Goal: Book appointment/travel/reservation

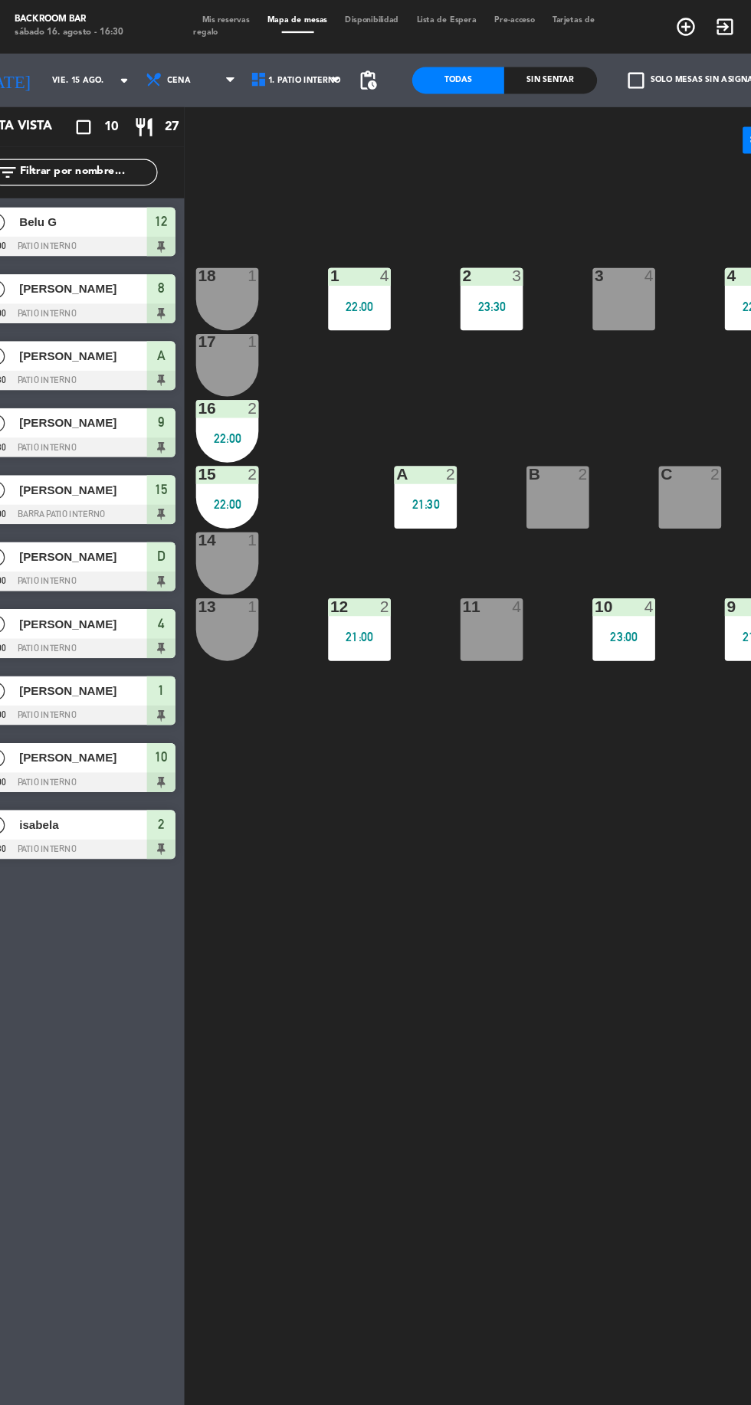
click at [86, 72] on input "vie. 15 ago." at bounding box center [119, 69] width 97 height 24
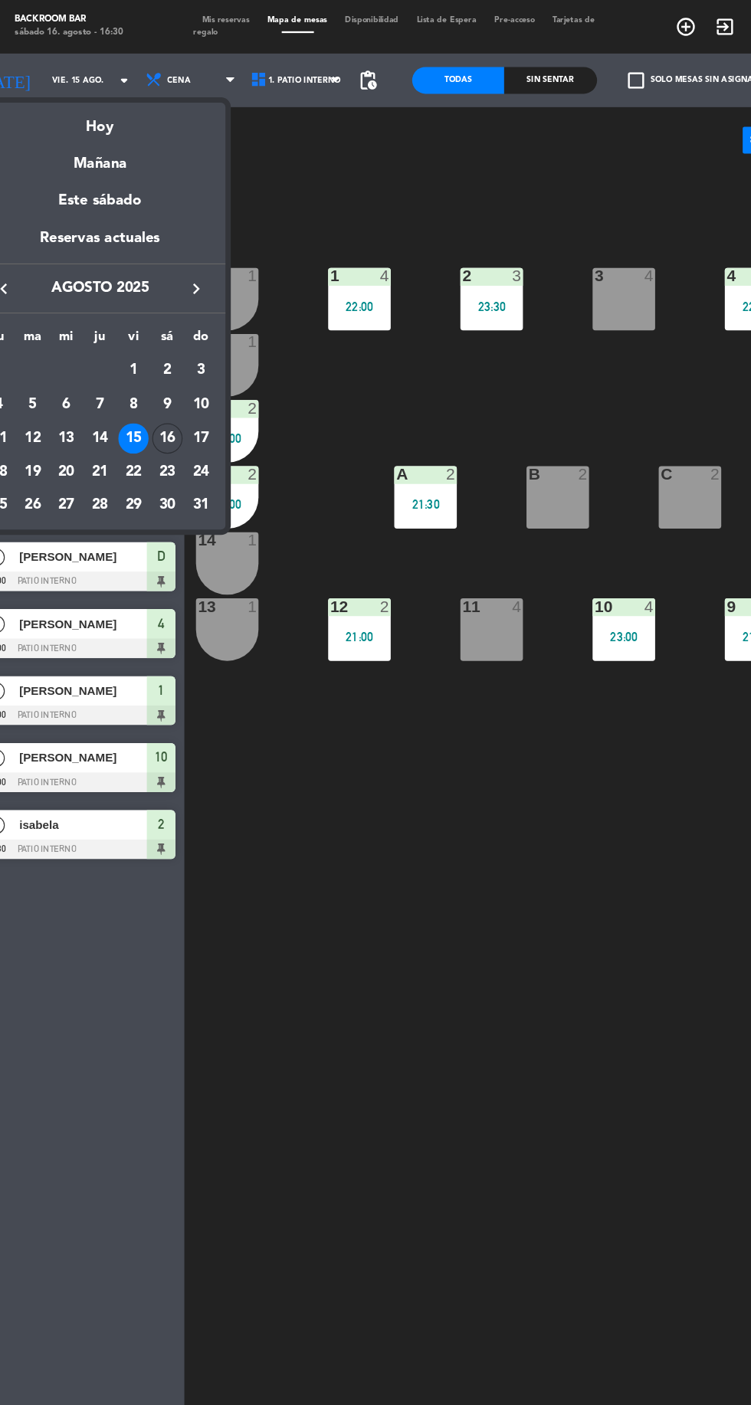
click at [172, 380] on div "16" at bounding box center [177, 376] width 26 height 26
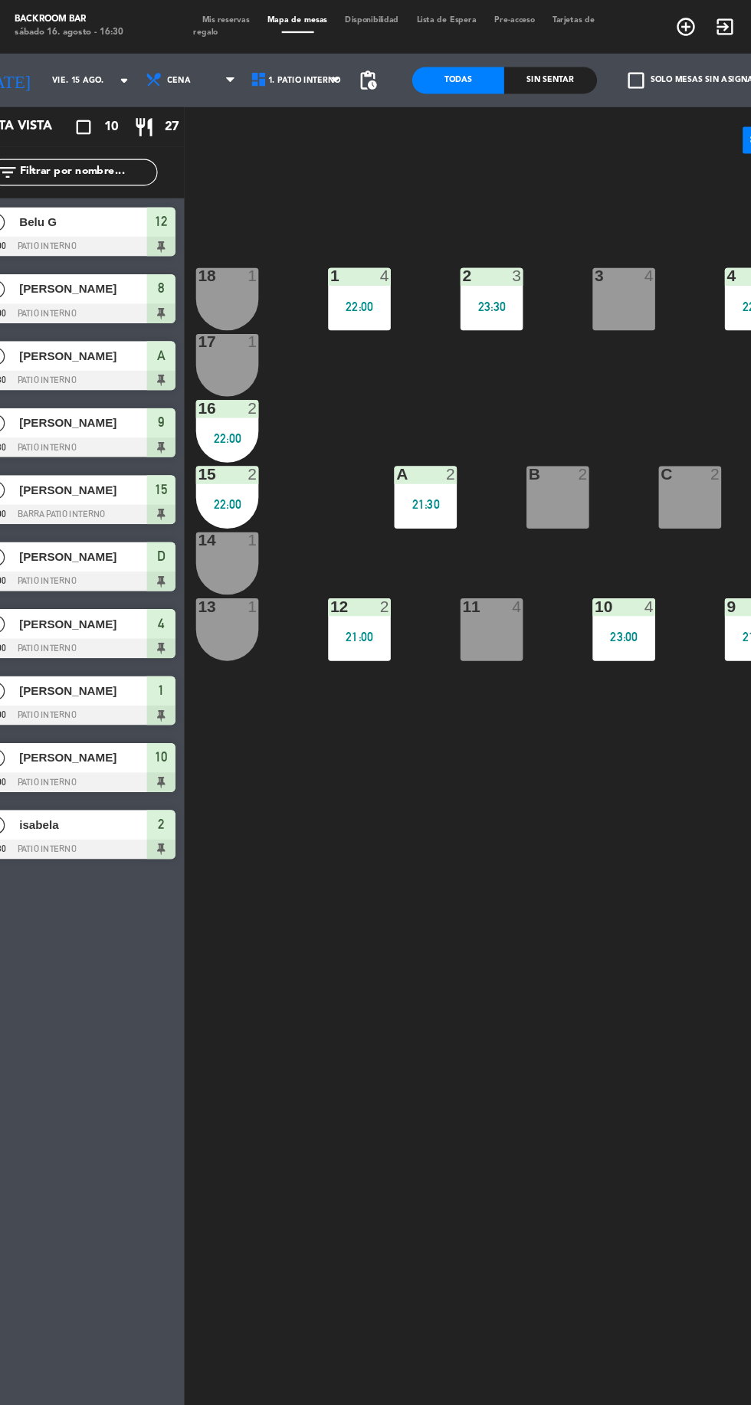
type input "sáb. 16 ago."
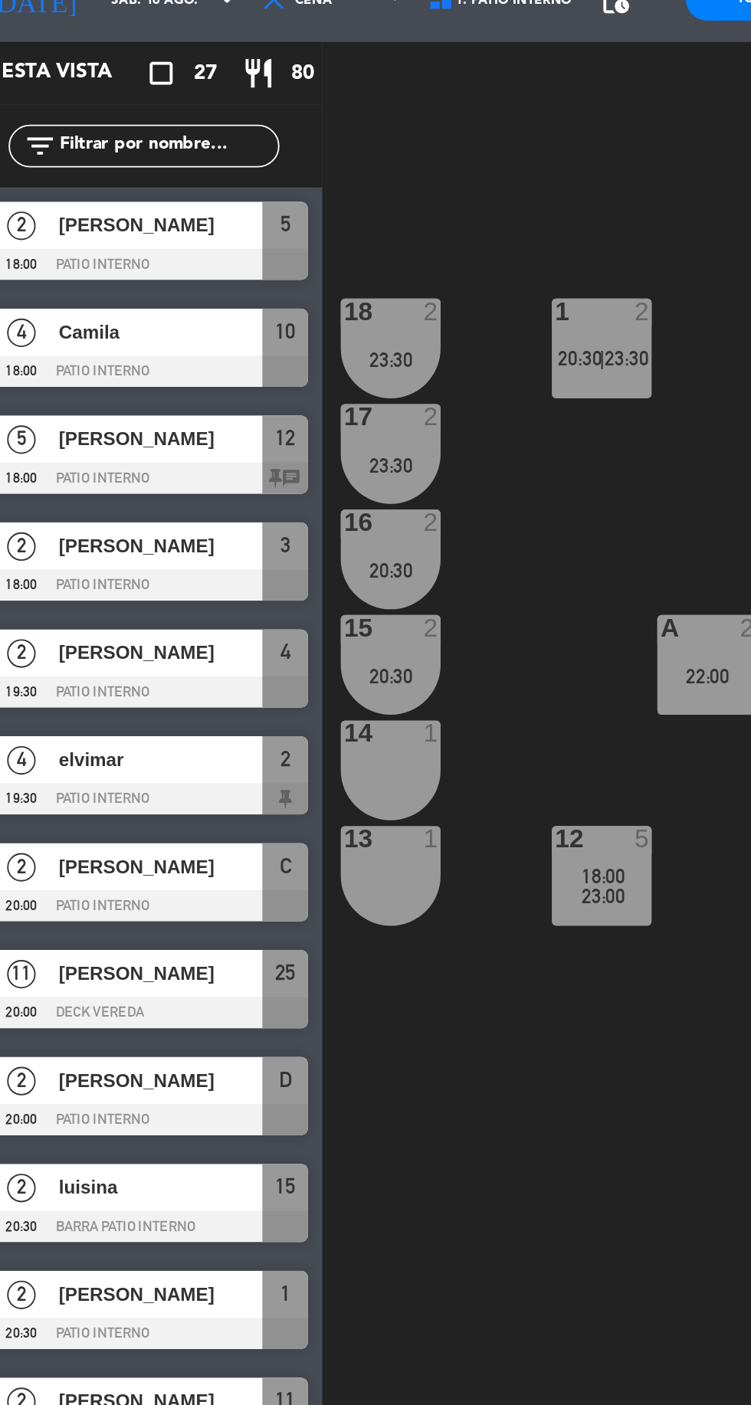
click at [77, 318] on div at bounding box center [96, 326] width 176 height 17
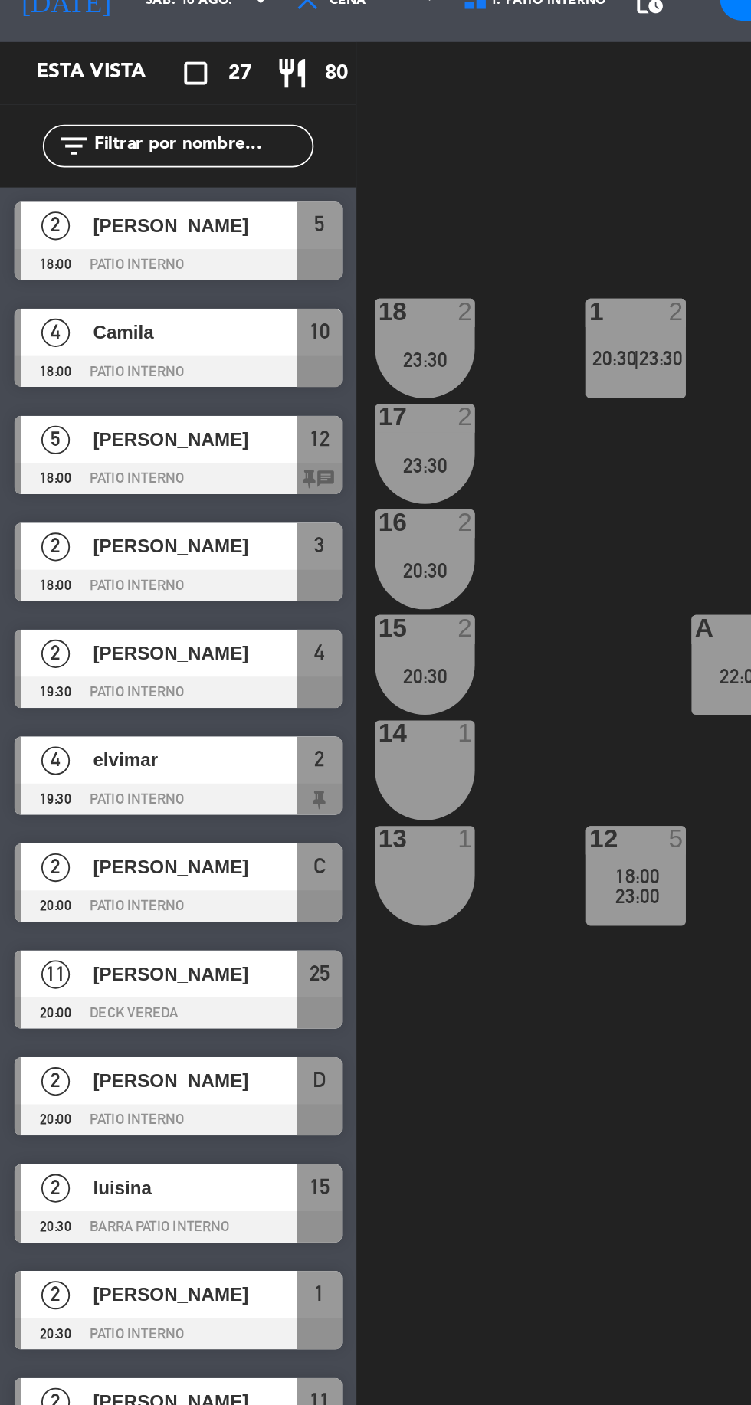
click at [266, 705] on div "1 2 20:30 | 23:30 2 4 19:30 22:30 3 2 18:00 21:00 4 2 19:30 23:00 5 2 18:00 21:…" at bounding box center [475, 774] width 552 height 1257
click at [342, 535] on span "18:00" at bounding box center [343, 540] width 24 height 12
click at [238, 720] on div "1 2 20:30 | 23:30 2 4 19:30 22:30 3 2 18:00 21:00 4 2 19:30 23:00 5 2 18:00 21:…" at bounding box center [475, 774] width 552 height 1257
click at [329, 264] on span "20:30" at bounding box center [330, 262] width 24 height 12
click at [273, 670] on div "1 2 20:30 | 23:30 2 4 19:30 22:30 3 2 18:00 21:00 4 2 19:30 23:00 5 2 18:00 21:…" at bounding box center [475, 774] width 552 height 1257
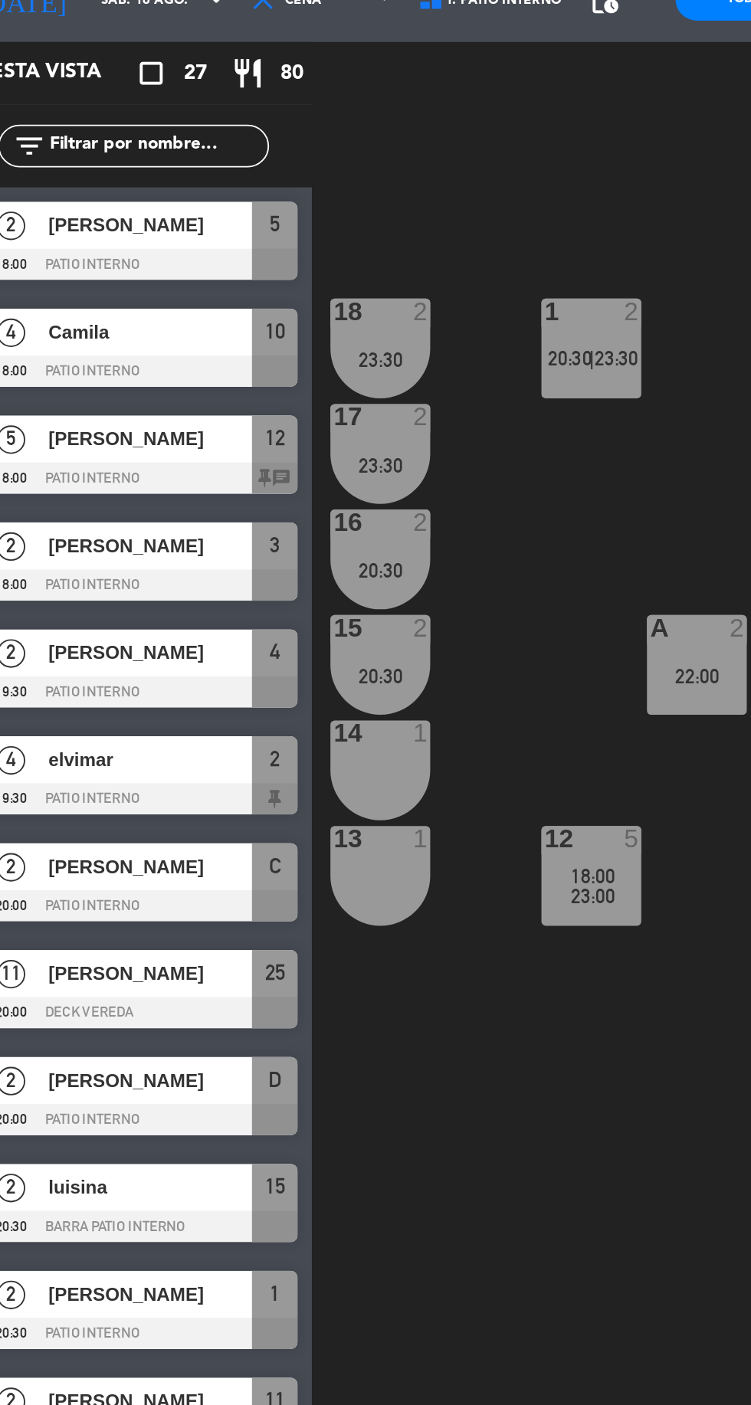
scroll to position [0, 139]
